Goal: Find specific page/section: Find specific page/section

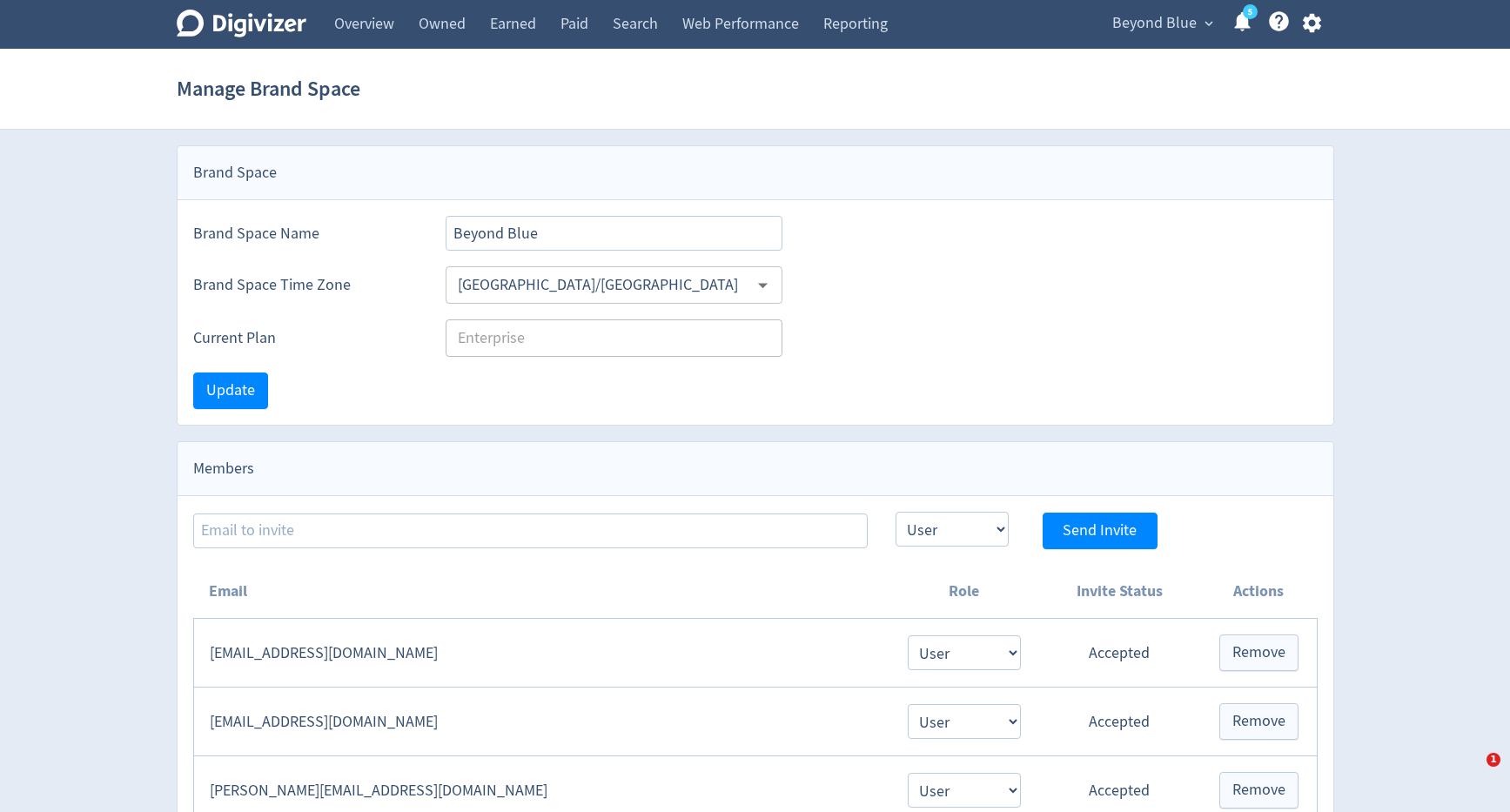
select select "USER"
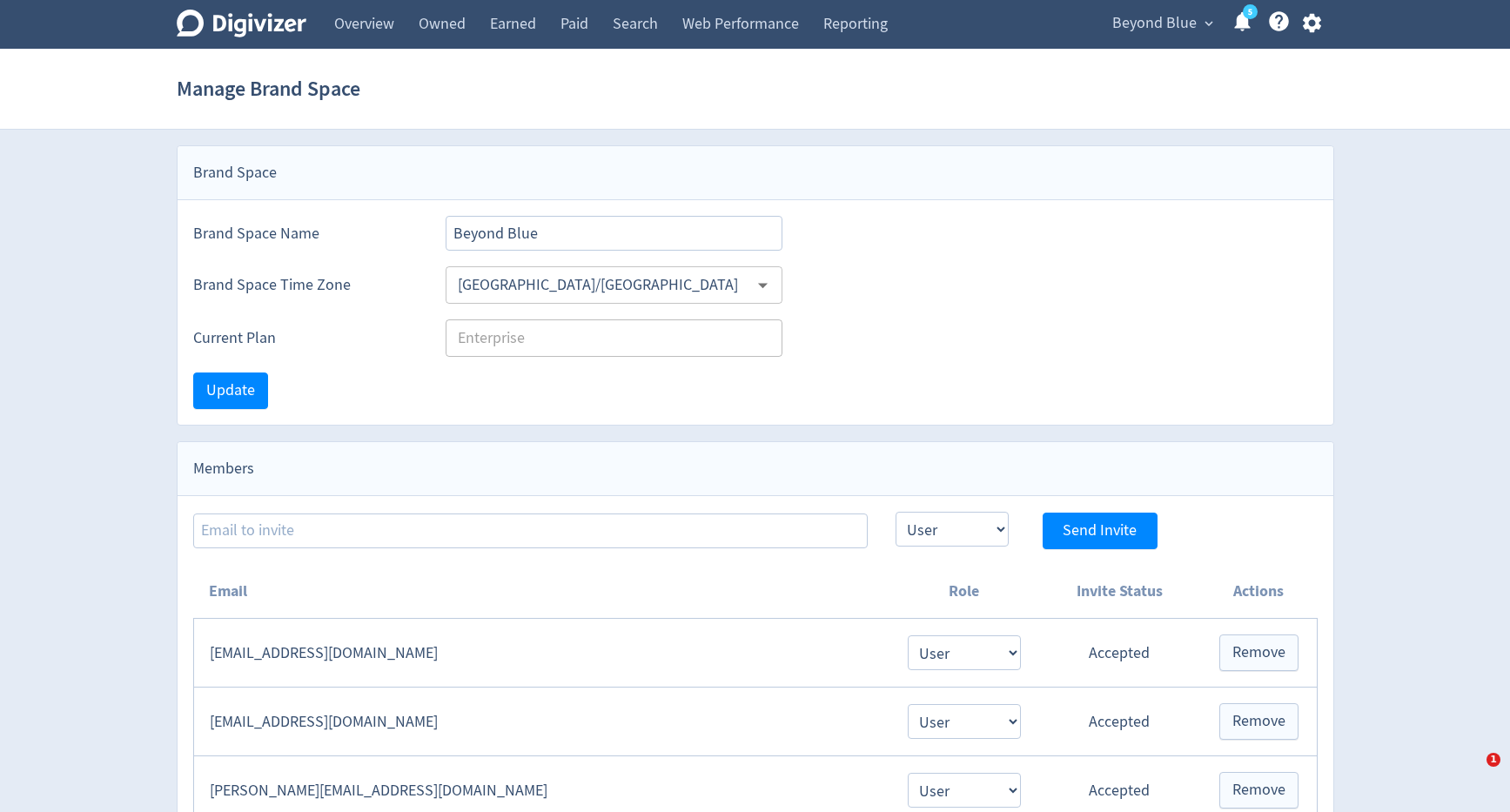
select select "USER"
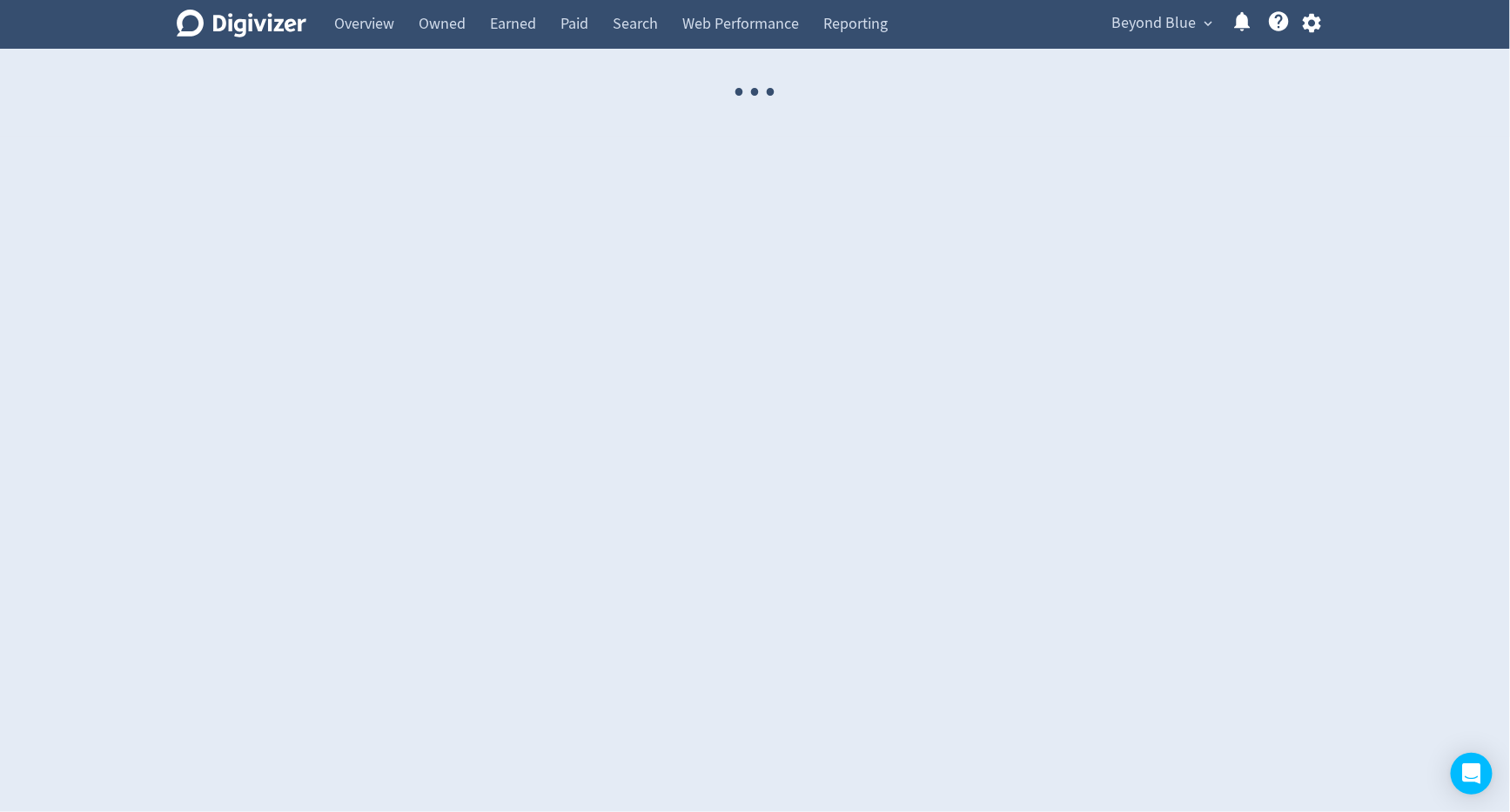
select select "USER"
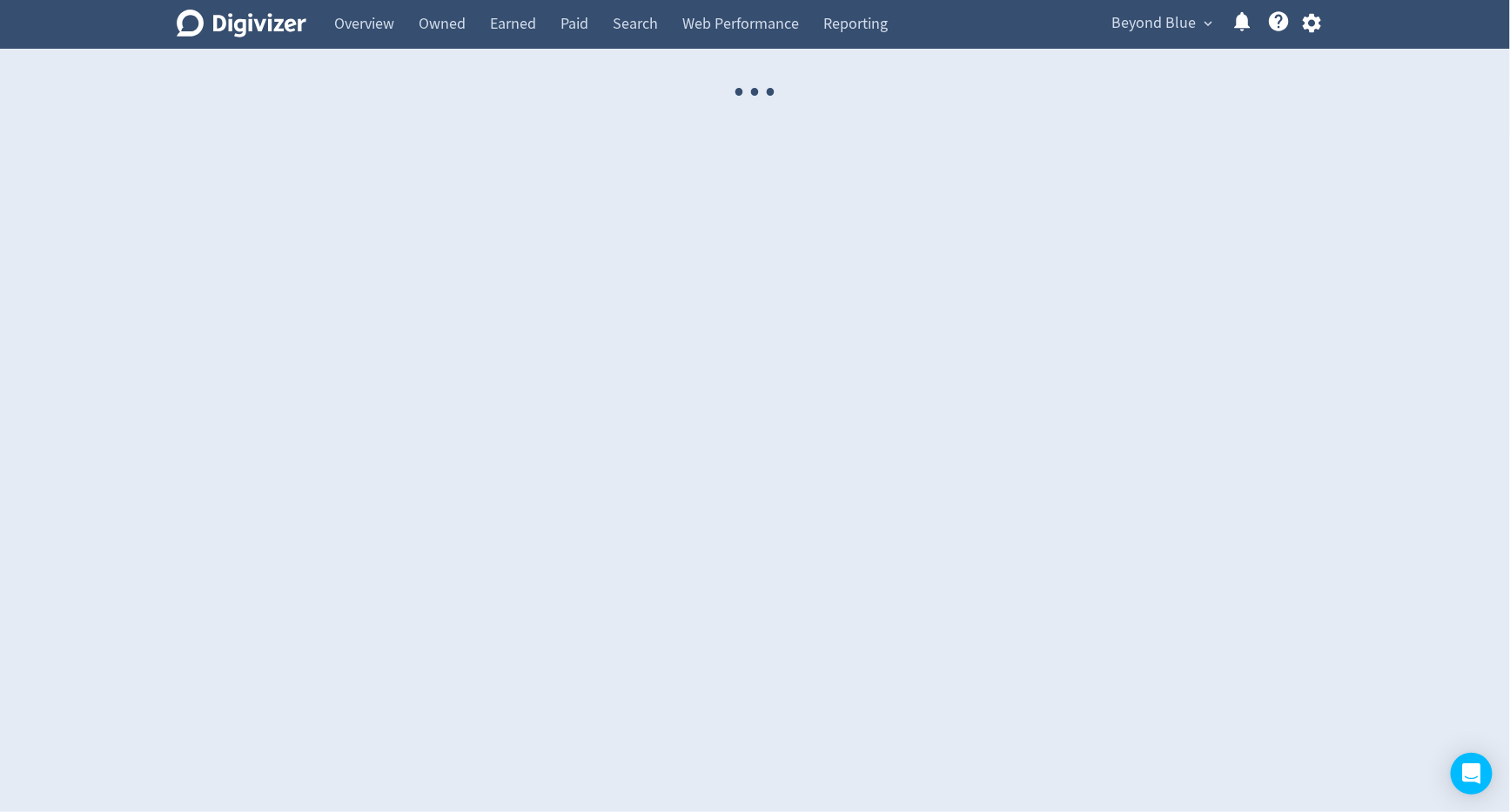
select select "USER"
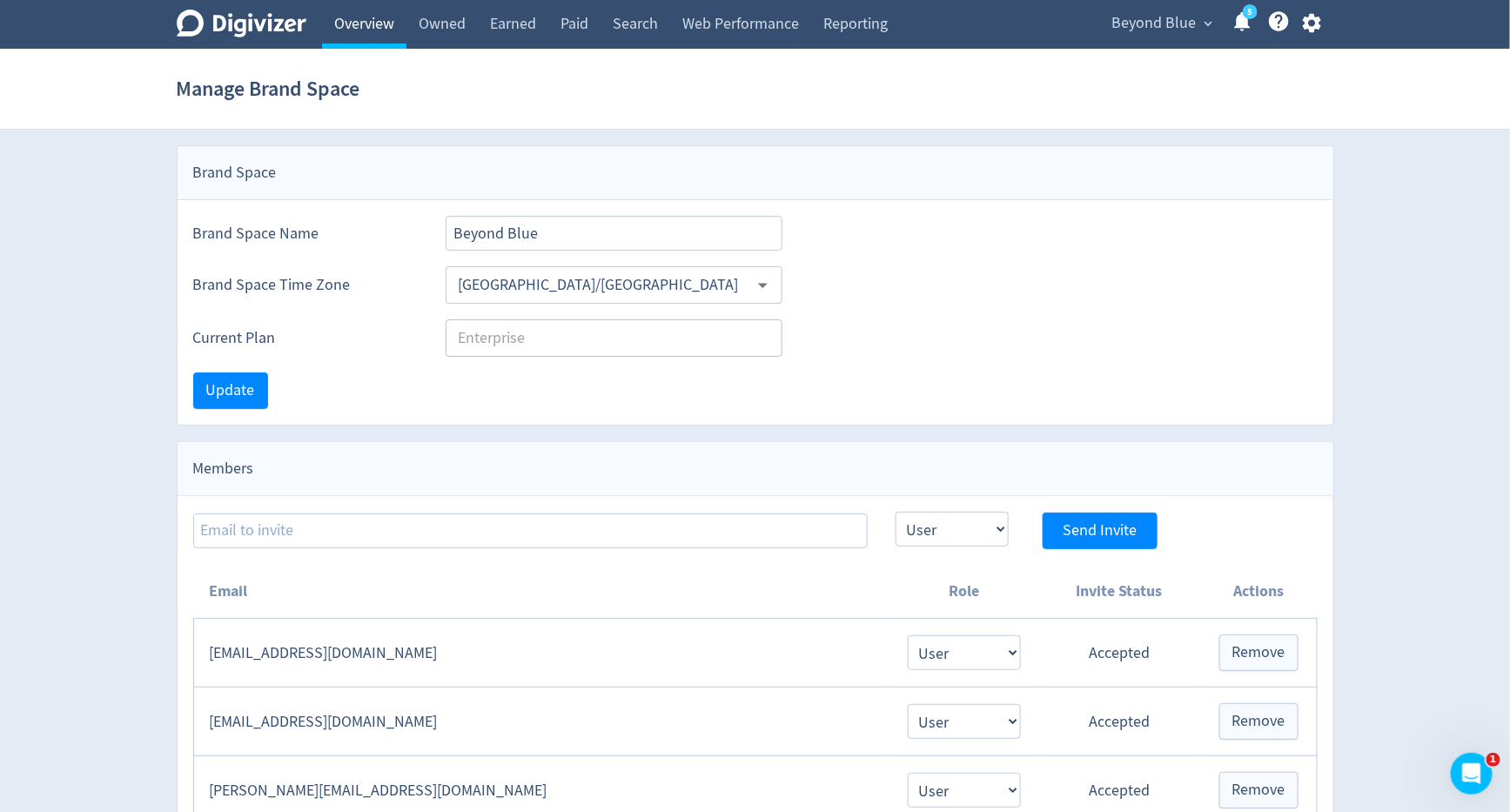
click at [357, 28] on link "Overview" at bounding box center [365, 24] width 85 height 49
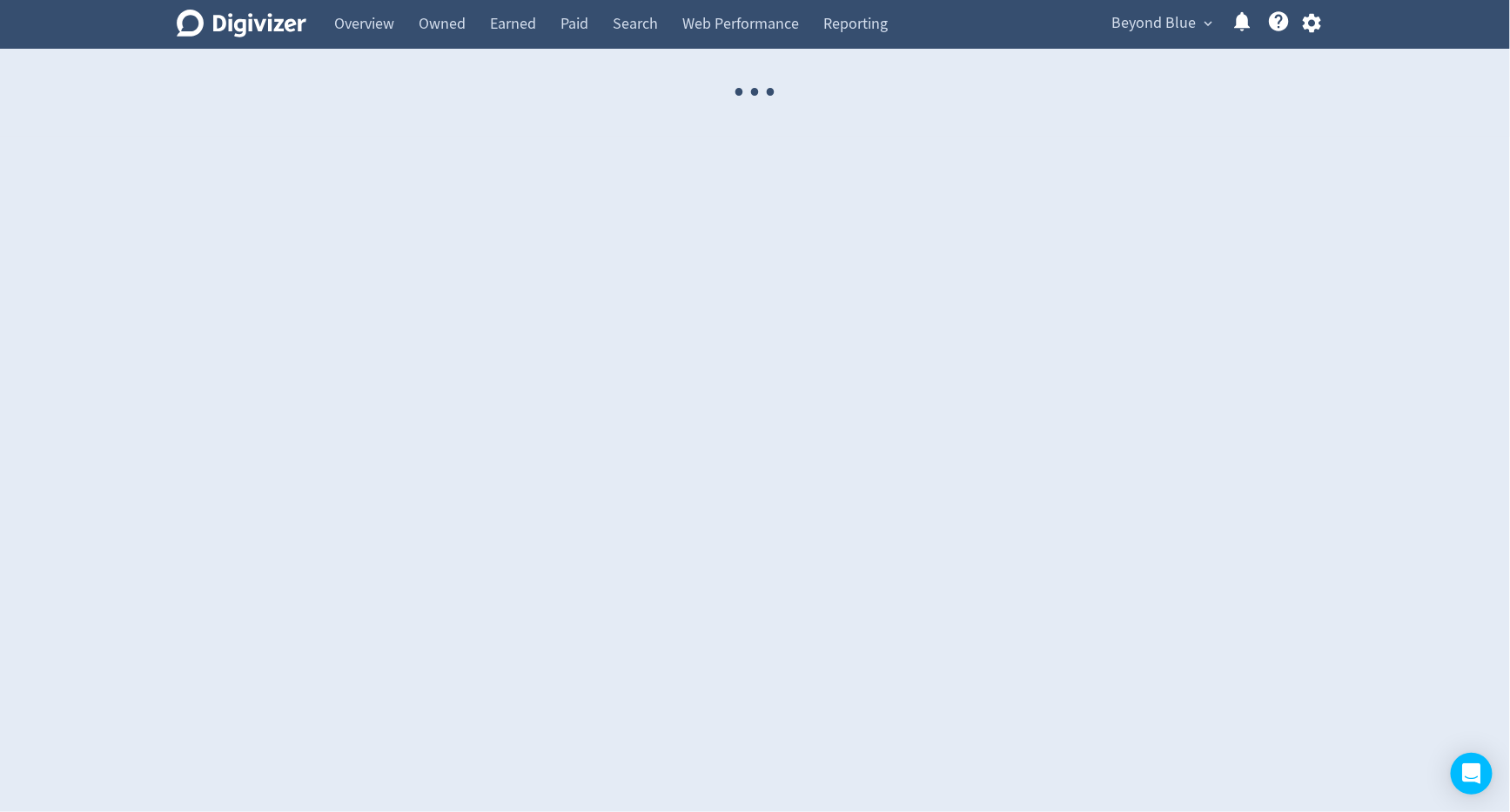
select select "USER"
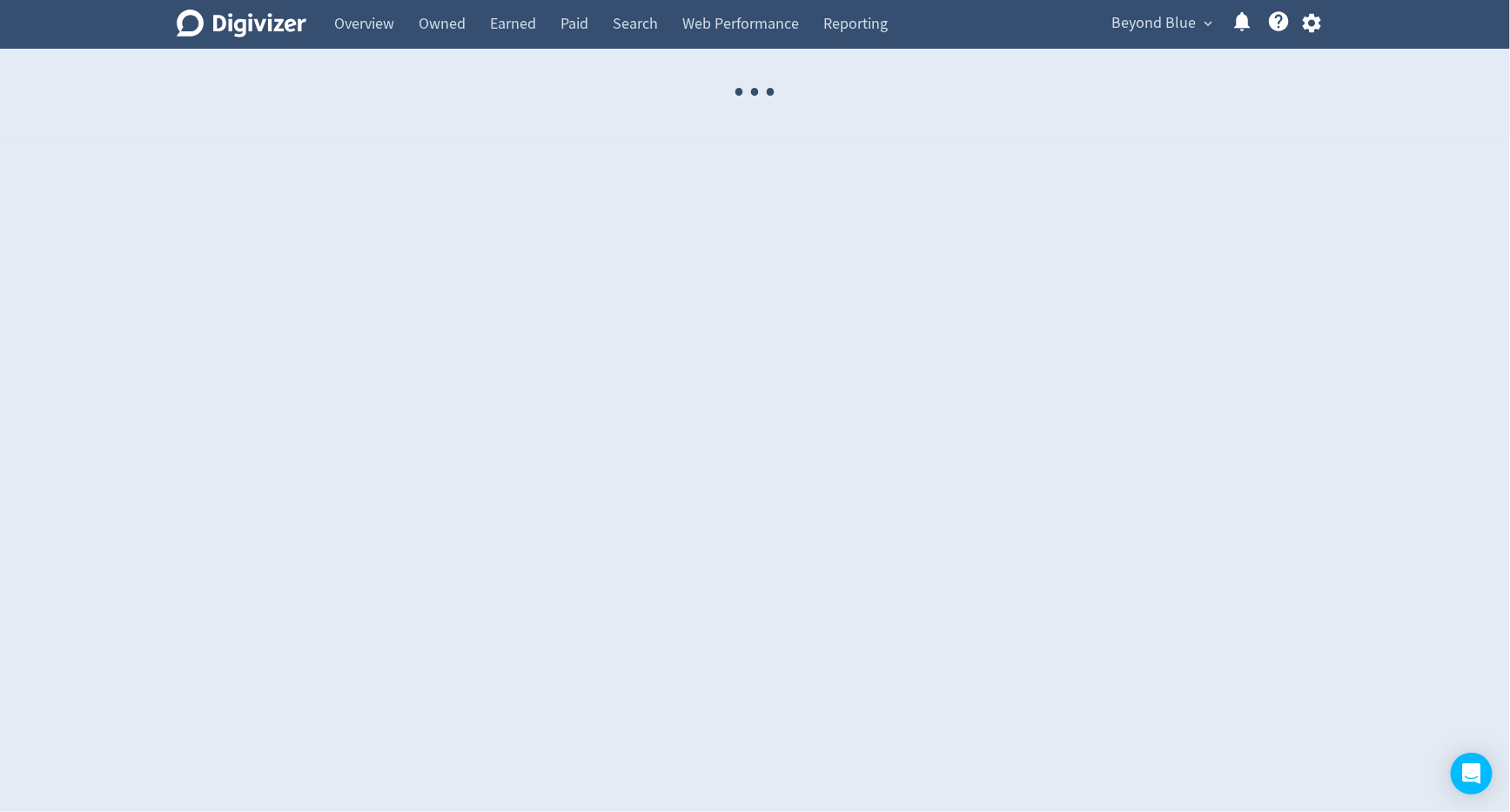
select select "USER"
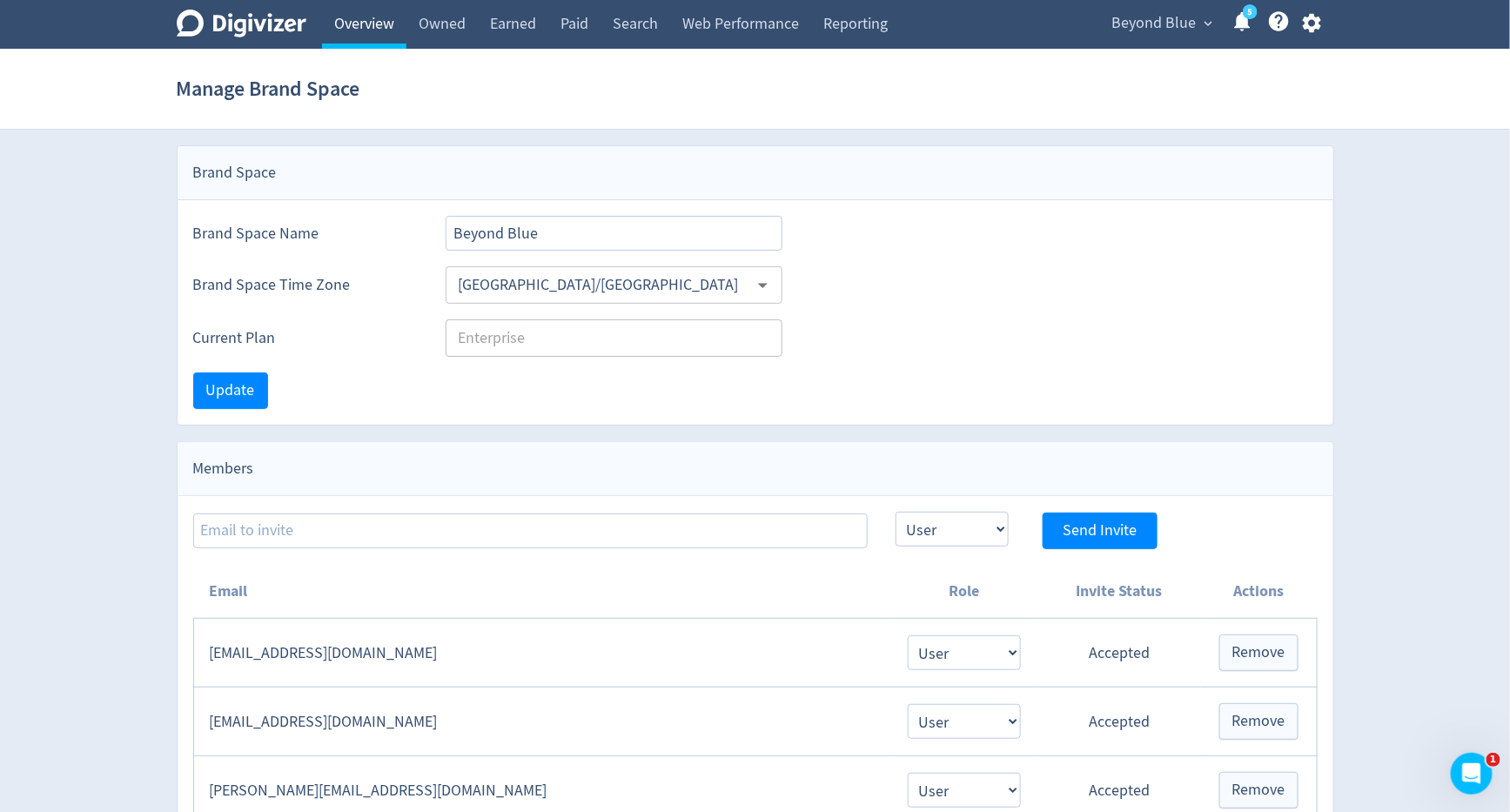
click at [364, 32] on link "Overview" at bounding box center [365, 24] width 85 height 49
